Goal: Obtain resource: Obtain resource

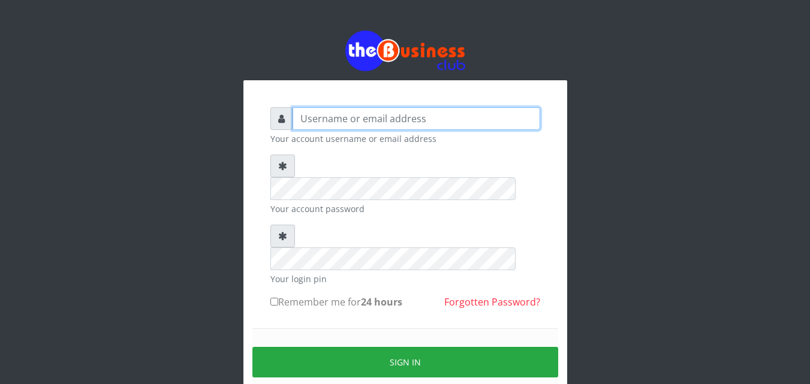
type input "harbimbola2015@gmail.com"
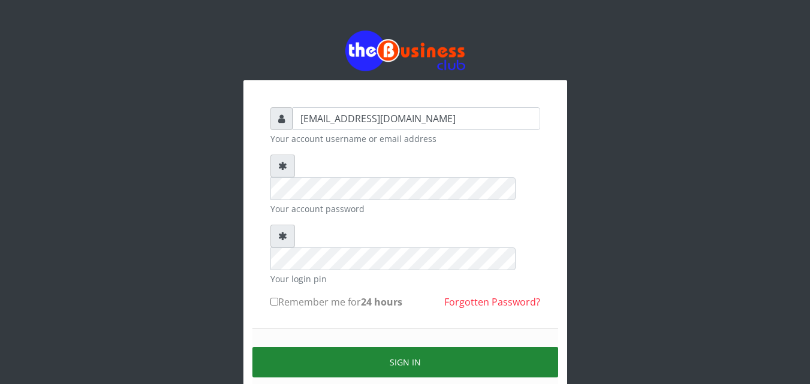
click at [316, 347] on button "Sign in" at bounding box center [405, 362] width 306 height 31
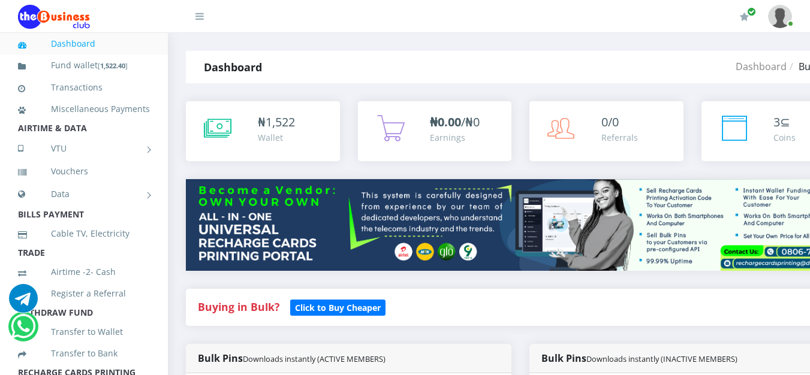
click at [621, 63] on div "Dashboard Bulkpins" at bounding box center [632, 67] width 446 height 32
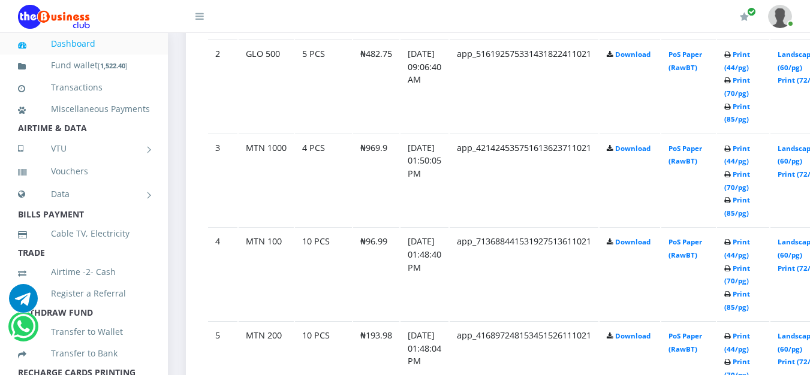
scroll to position [1127, 0]
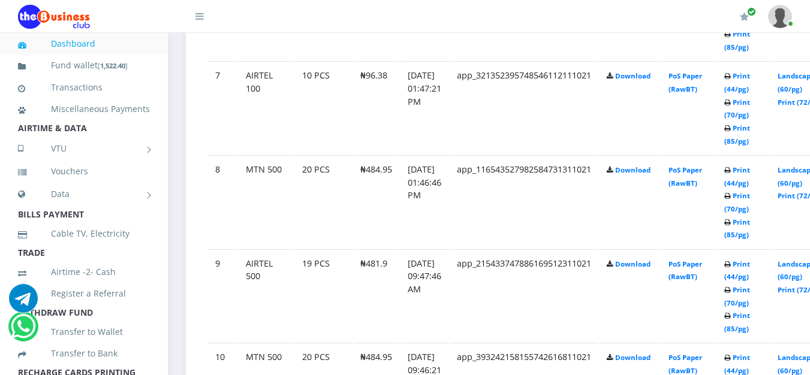
scroll to position [1223, 0]
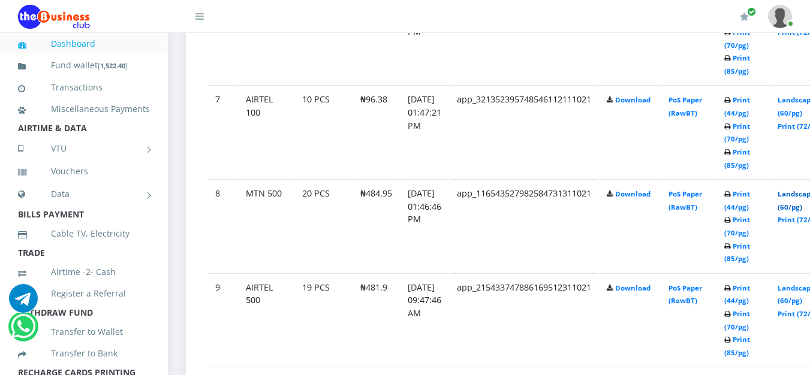
click at [801, 209] on link "Landscape (60/pg)" at bounding box center [796, 200] width 37 height 22
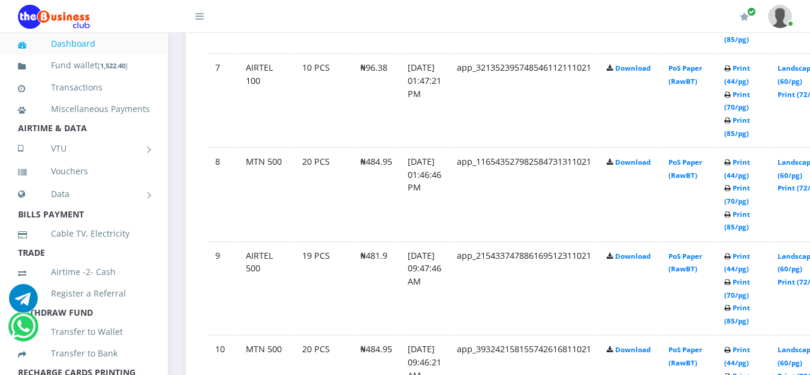
scroll to position [1295, 0]
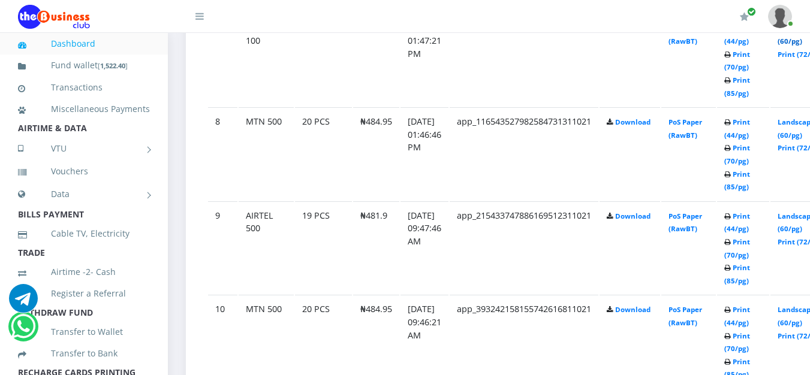
click at [805, 42] on link "Landscape (60/pg)" at bounding box center [796, 34] width 37 height 22
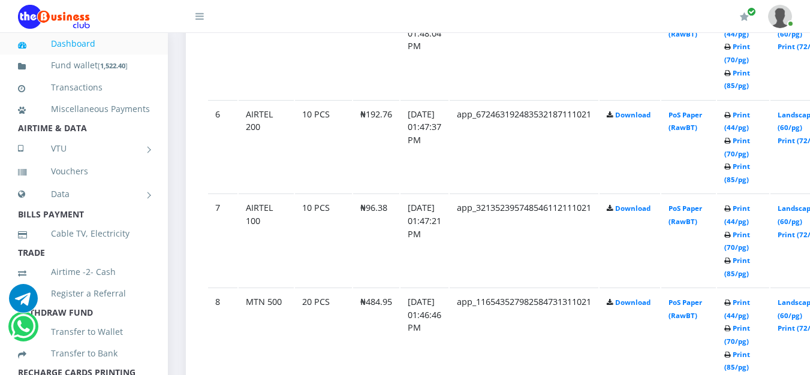
scroll to position [1103, 0]
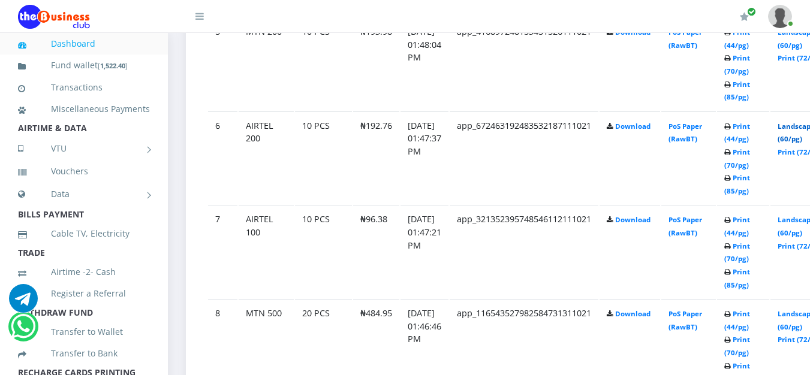
click at [805, 129] on link "Landscape (60/pg)" at bounding box center [796, 133] width 37 height 22
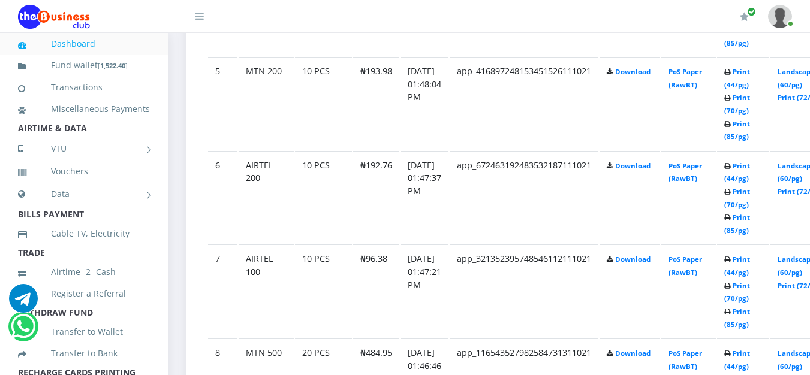
scroll to position [1103, 0]
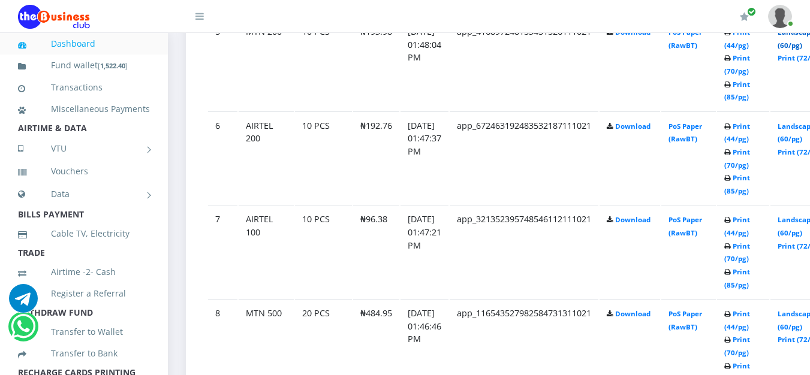
click at [799, 47] on link "Landscape (60/pg)" at bounding box center [796, 39] width 37 height 22
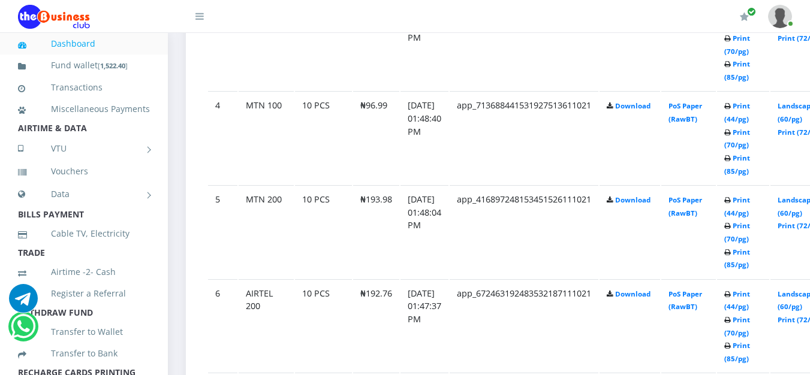
scroll to position [927, 0]
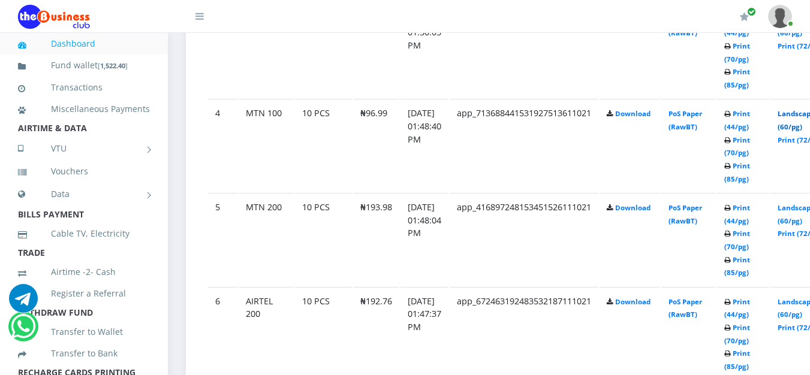
click at [803, 118] on link "Landscape (60/pg)" at bounding box center [796, 120] width 37 height 22
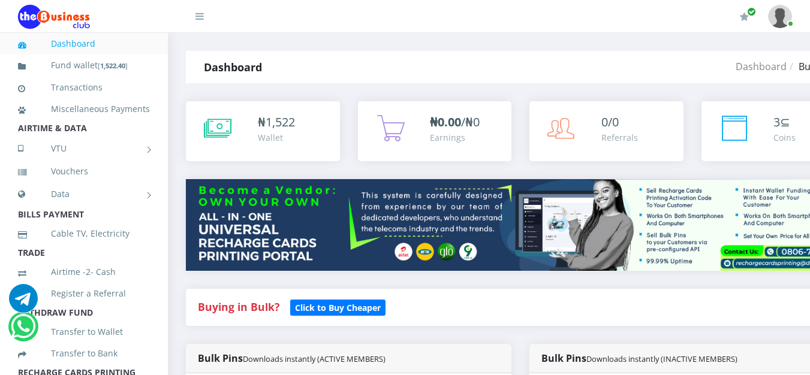
click at [378, 67] on div "Dashboard" at bounding box center [297, 67] width 223 height 32
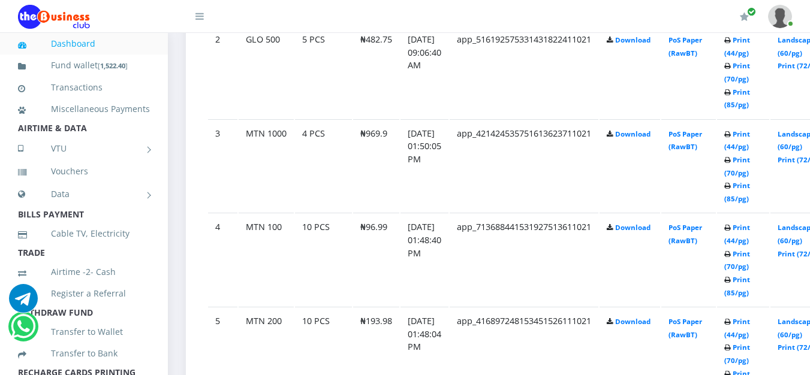
scroll to position [815, 0]
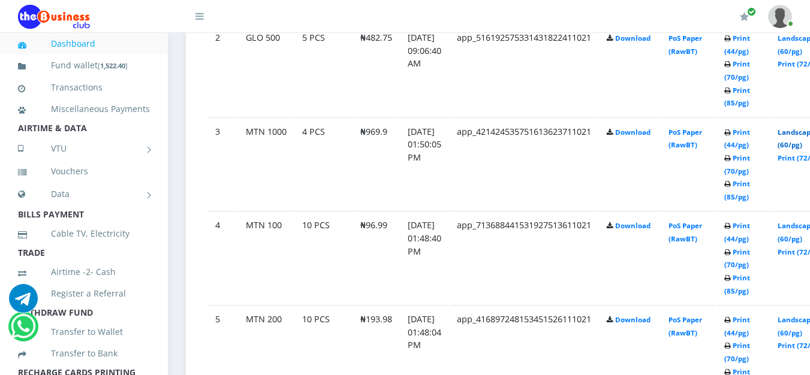
click at [800, 133] on link "Landscape (60/pg)" at bounding box center [796, 139] width 37 height 22
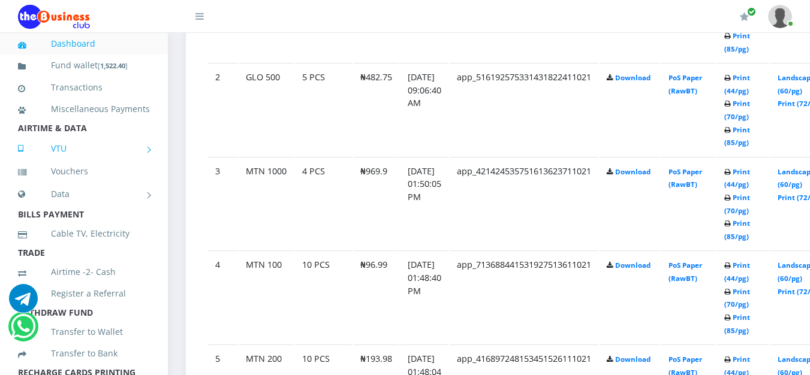
scroll to position [815, 0]
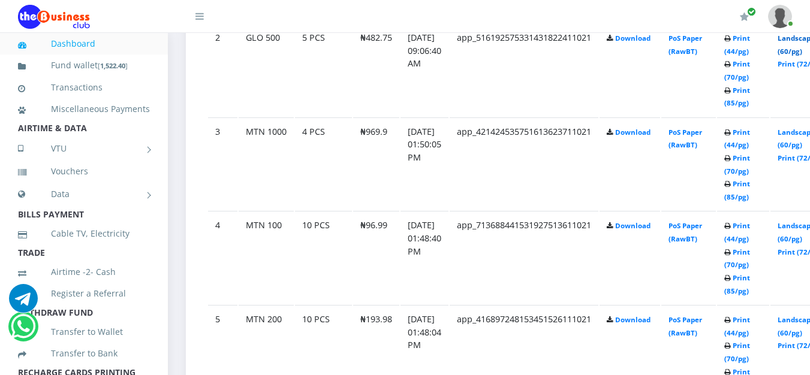
click at [802, 56] on link "Landscape (60/pg)" at bounding box center [796, 45] width 37 height 22
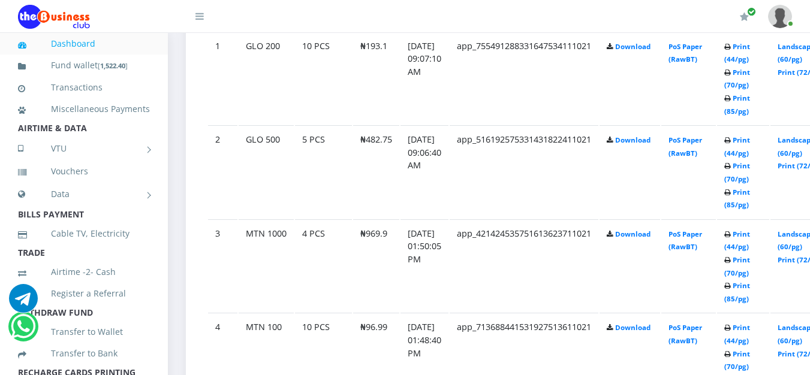
scroll to position [695, 0]
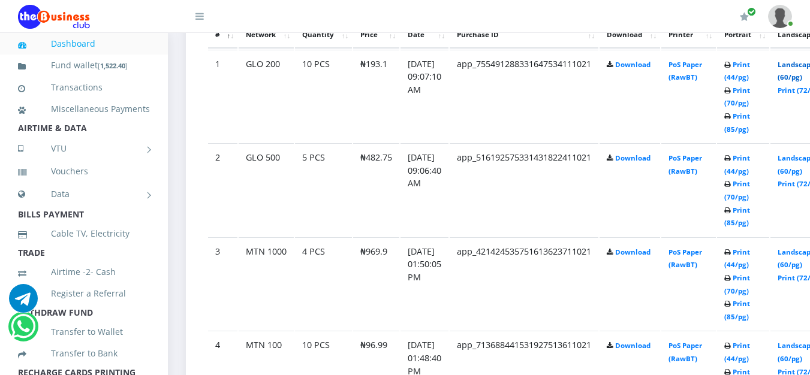
click at [804, 68] on link "Landscape (60/pg)" at bounding box center [796, 71] width 37 height 22
